Goal: Task Accomplishment & Management: Manage account settings

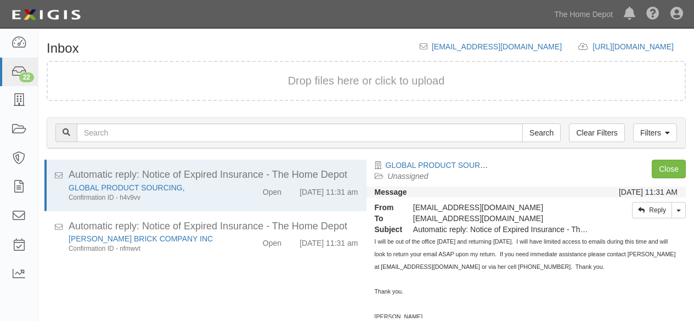
scroll to position [81, 0]
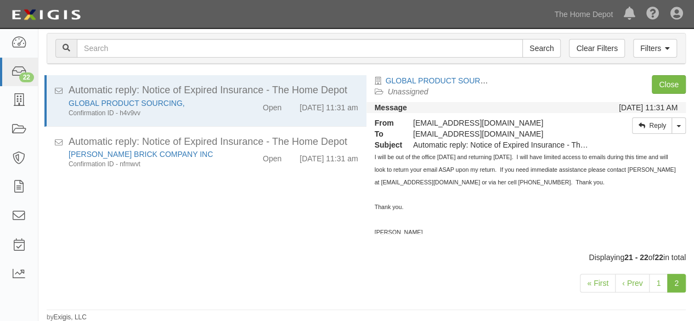
scroll to position [4, 0]
